Goal: Information Seeking & Learning: Find specific fact

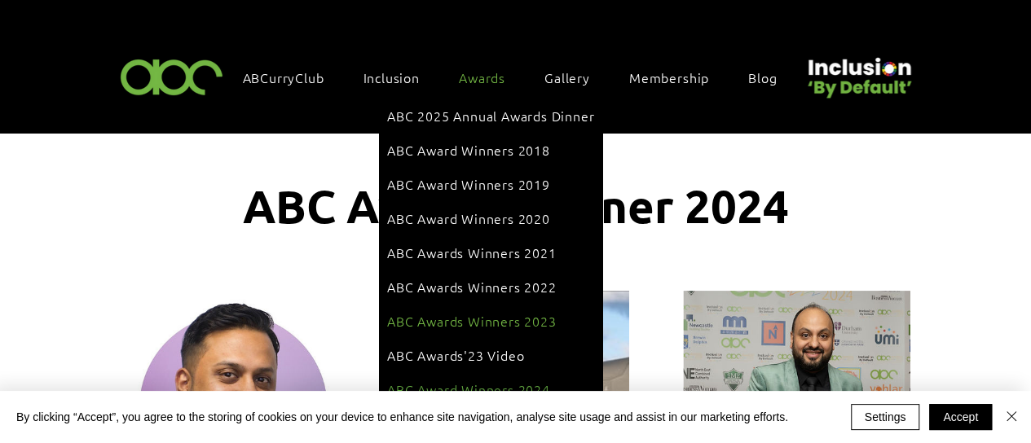
click at [515, 312] on span "ABC Awards Winners 2023" at bounding box center [471, 321] width 169 height 18
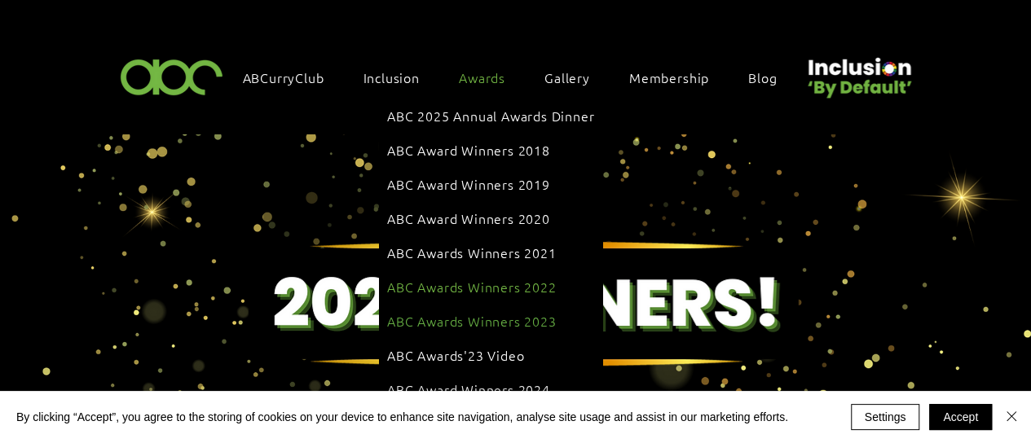
click at [503, 278] on span "ABC Awards Winners 2022" at bounding box center [471, 287] width 169 height 18
click at [481, 280] on link "ABC Awards Winners 2022" at bounding box center [490, 286] width 207 height 31
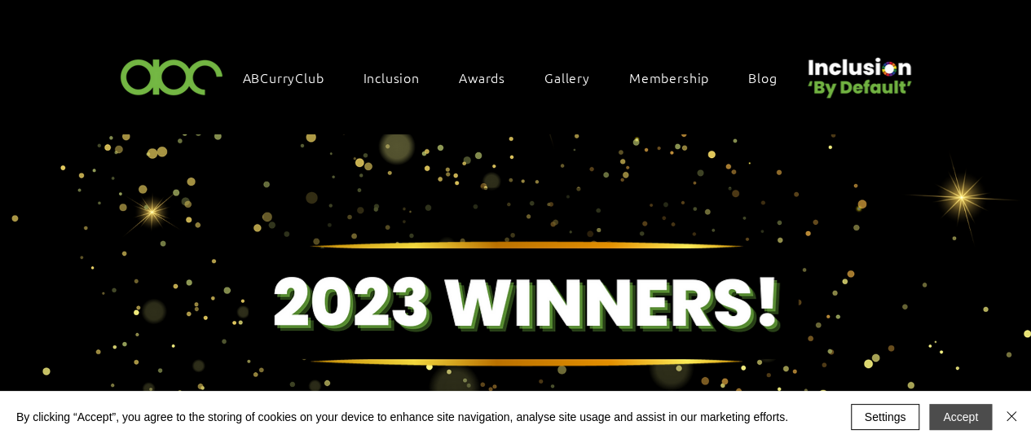
click at [962, 421] on button "Accept" at bounding box center [960, 417] width 63 height 26
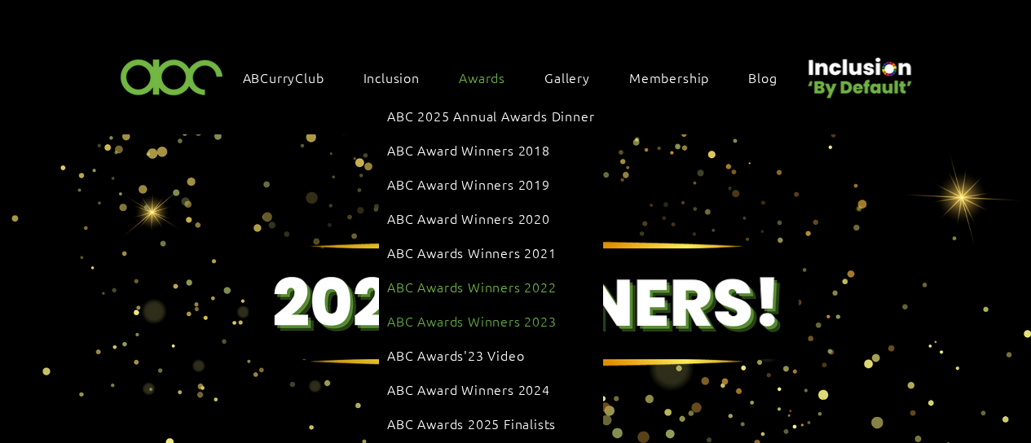
click at [499, 278] on span "ABC Awards Winners 2022" at bounding box center [471, 287] width 169 height 18
click at [489, 278] on span "ABC Awards Winners 2022" at bounding box center [471, 287] width 169 height 18
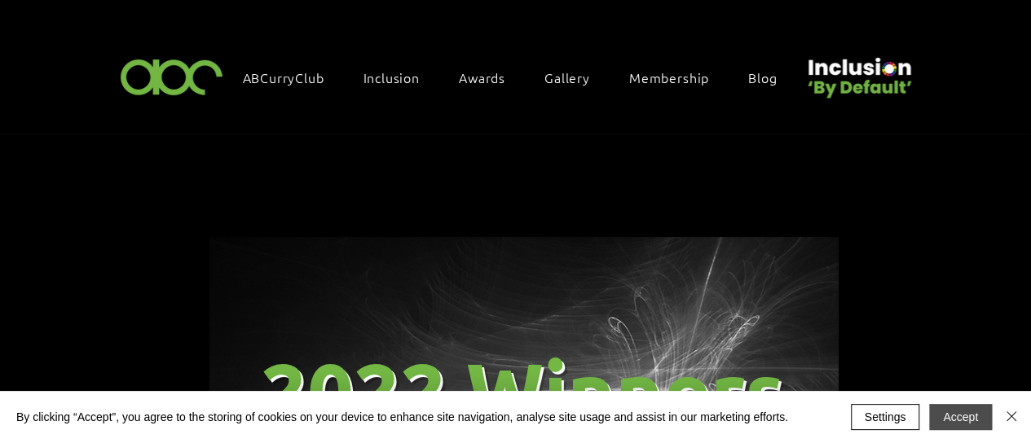
click at [958, 415] on button "Accept" at bounding box center [960, 417] width 63 height 26
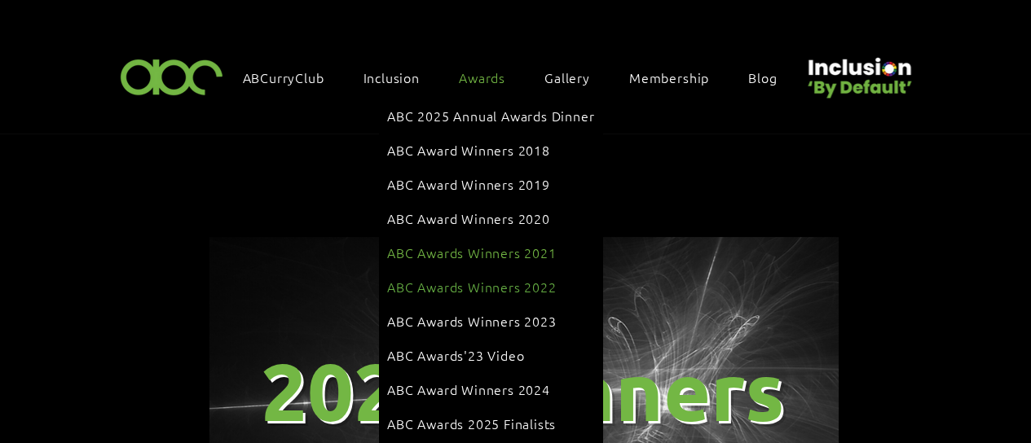
click at [489, 244] on span "ABC Awards Winners 2021" at bounding box center [471, 253] width 169 height 18
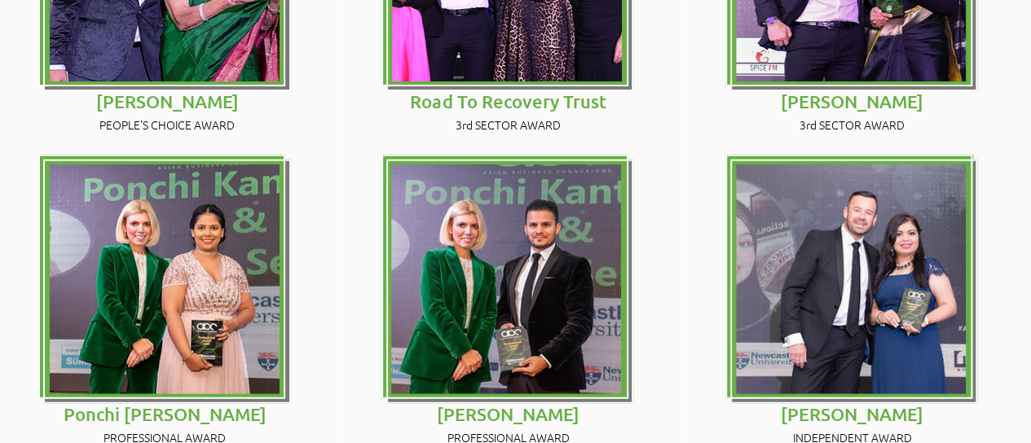
scroll to position [1874, 0]
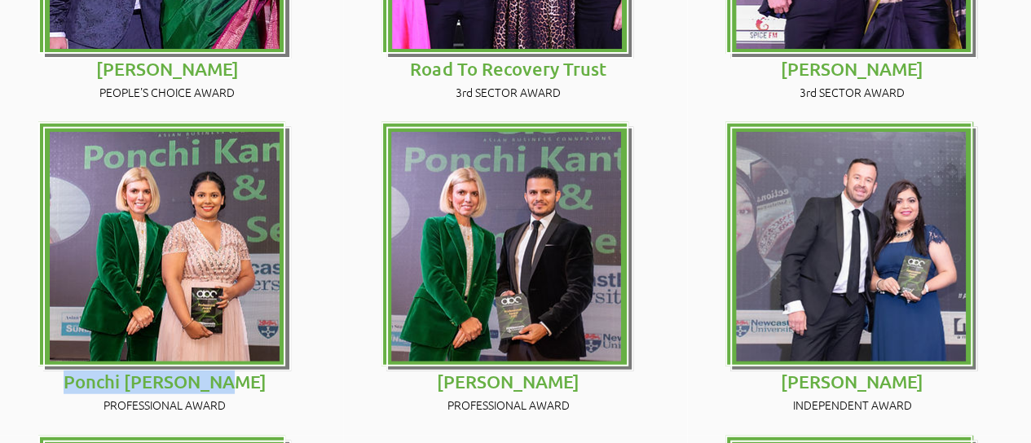
drag, startPoint x: 240, startPoint y: 256, endPoint x: 90, endPoint y: 255, distance: 149.9
click at [90, 371] on span "Ponchi Kantt-Neaz" at bounding box center [165, 382] width 203 height 22
copy span "Ponchi Kantt-Neaz"
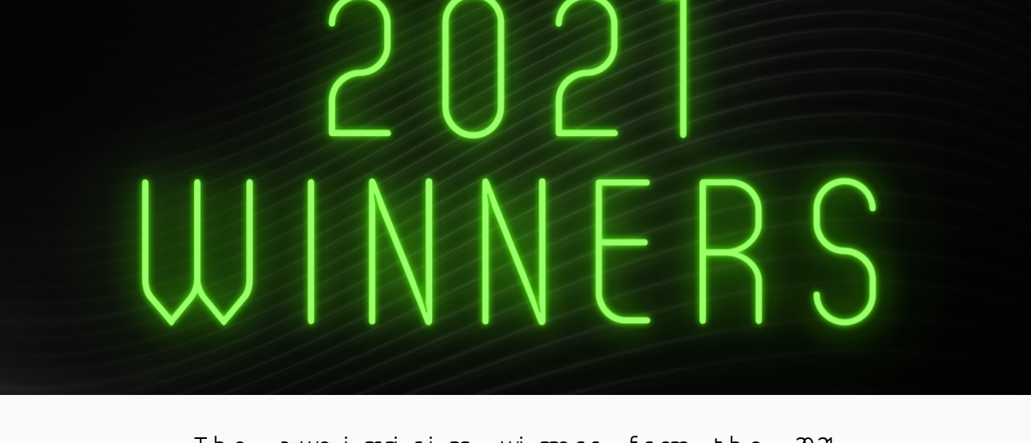
scroll to position [0, 0]
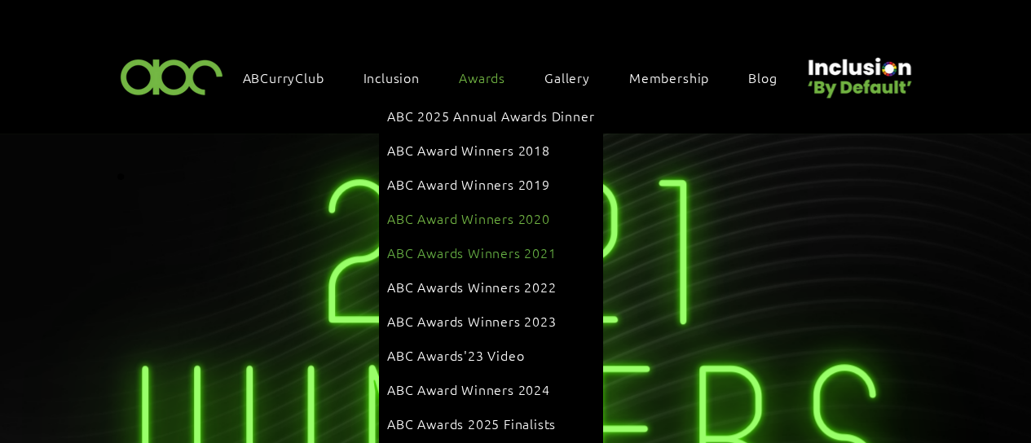
click at [481, 209] on span "ABC Award Winners 2020" at bounding box center [468, 218] width 163 height 18
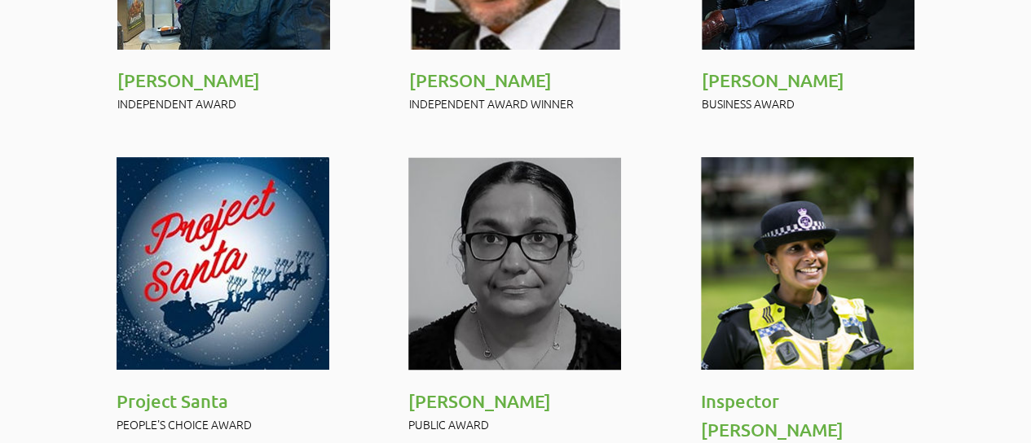
scroll to position [1466, 0]
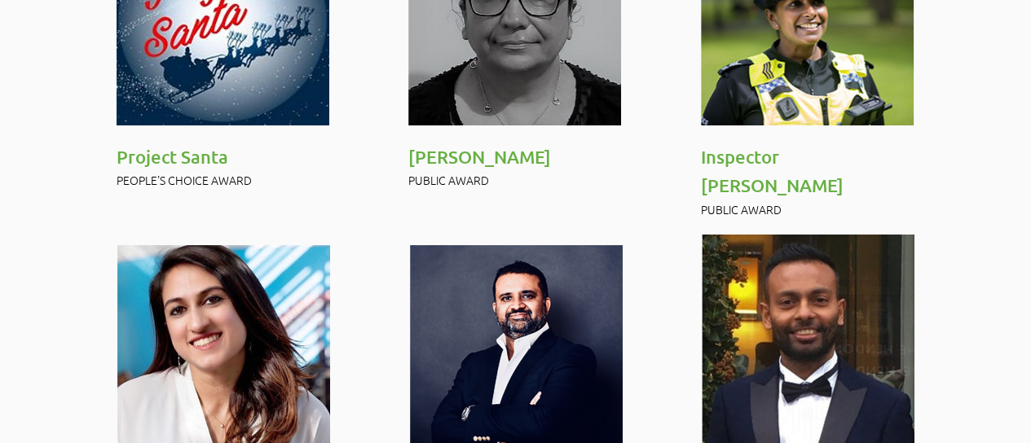
drag, startPoint x: 296, startPoint y: 356, endPoint x: 118, endPoint y: 348, distance: 177.8
copy span "Naomi Oosman-Watts"
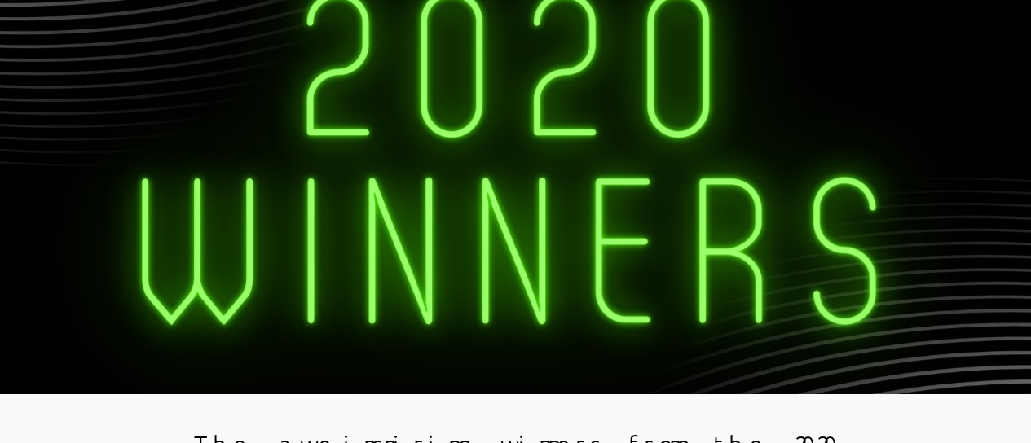
scroll to position [0, 0]
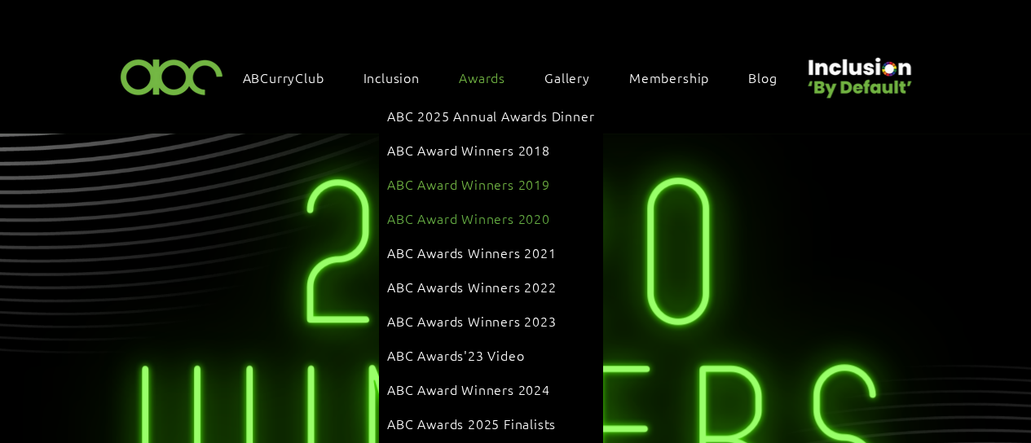
click at [508, 177] on span "ABC Award Winners 2019" at bounding box center [468, 184] width 163 height 18
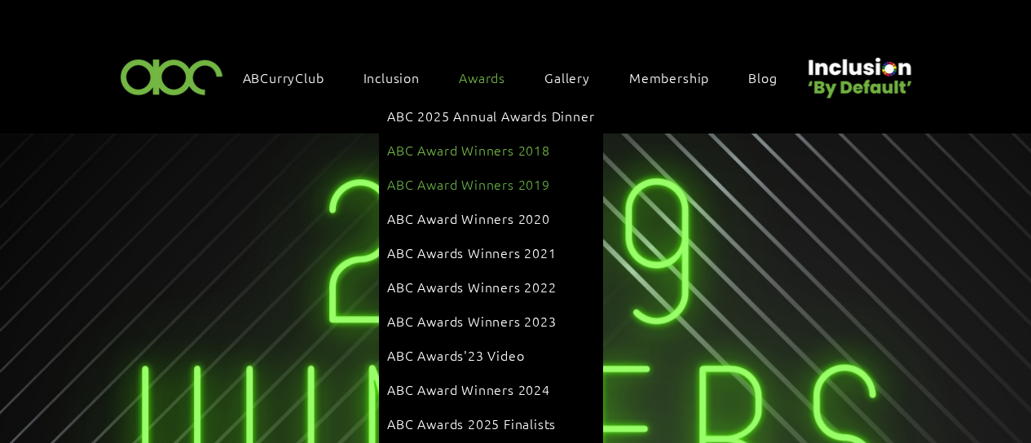
click at [481, 144] on span "ABC Award Winners 2018" at bounding box center [468, 150] width 163 height 18
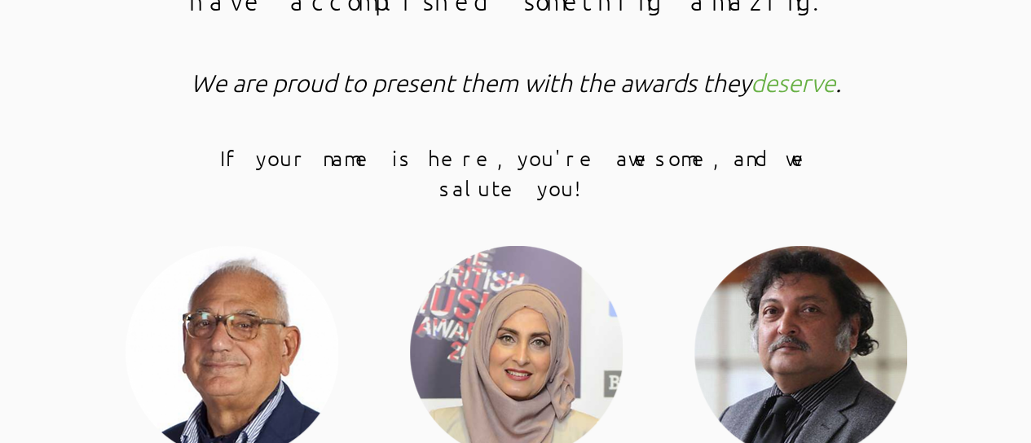
scroll to position [815, 0]
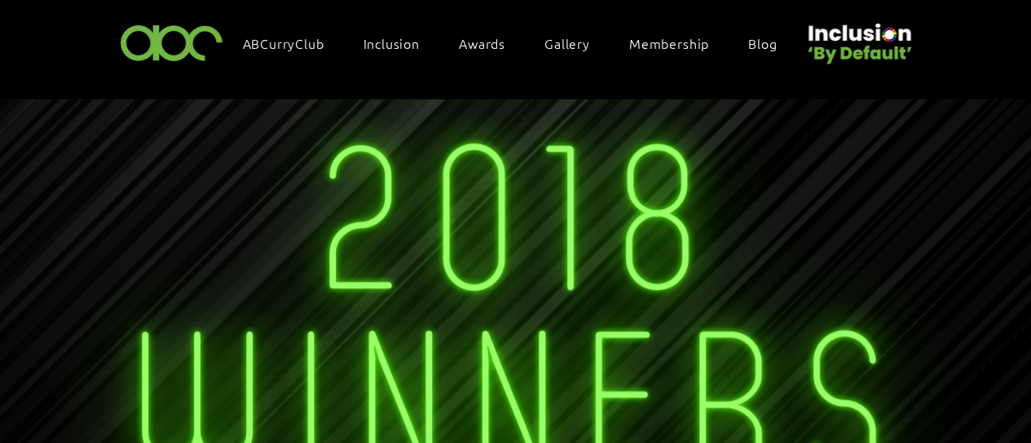
scroll to position [0, 0]
